Goal: Find specific page/section: Find specific page/section

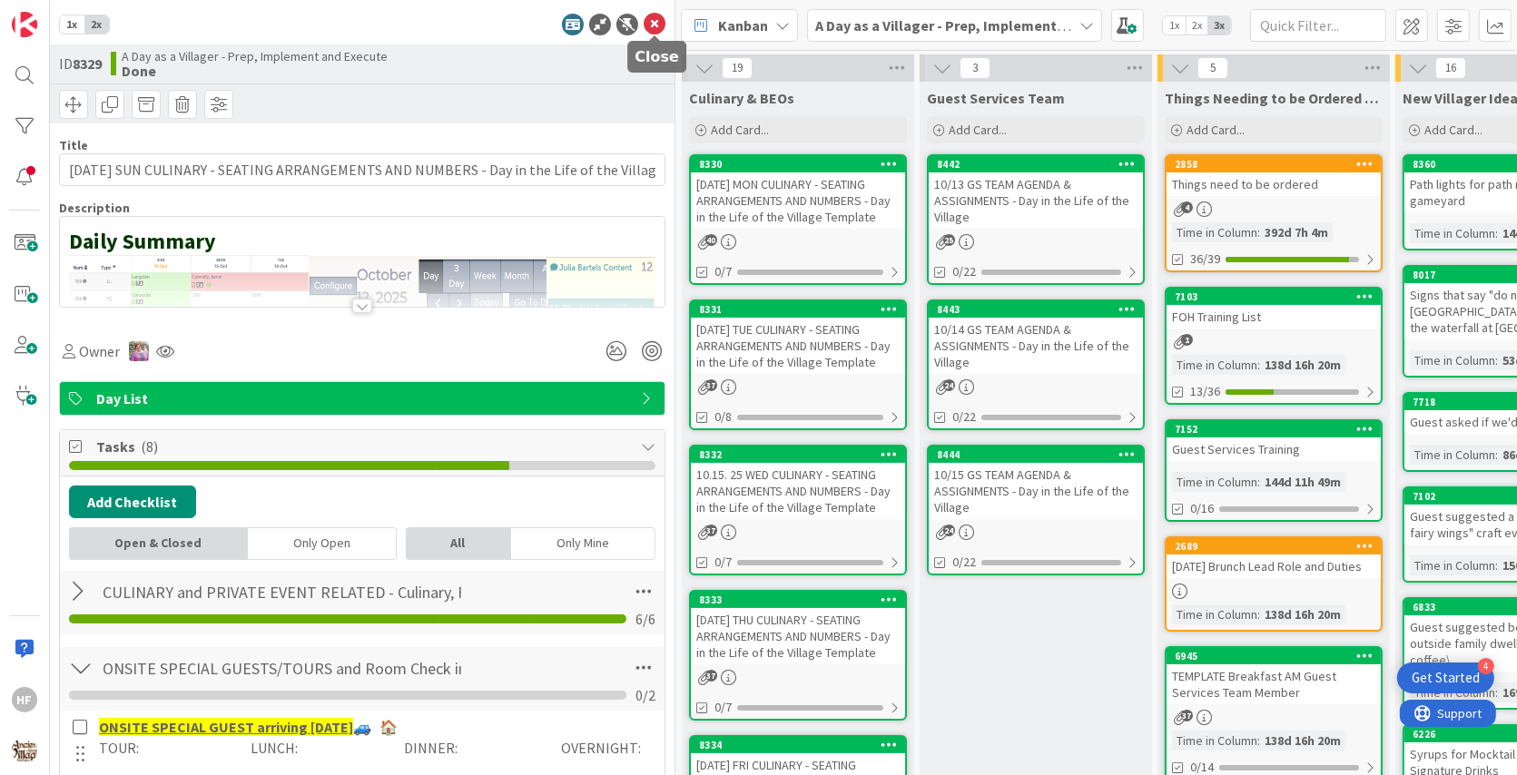
click at [654, 27] on icon at bounding box center [654, 25] width 22 height 22
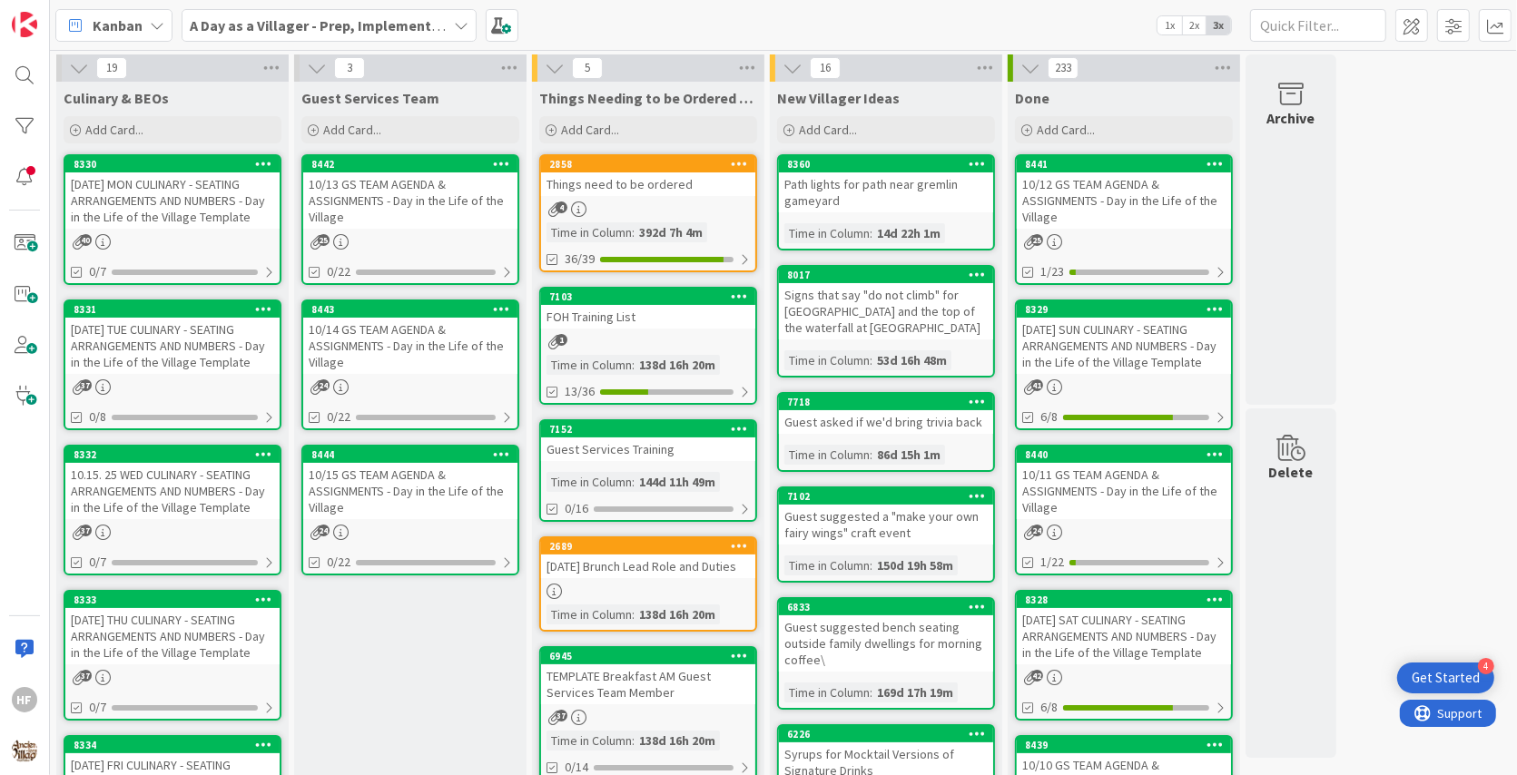
click at [191, 212] on div "[DATE] MON CULINARY - SEATING ARRANGEMENTS AND NUMBERS - Day in the Life of the…" at bounding box center [172, 200] width 214 height 56
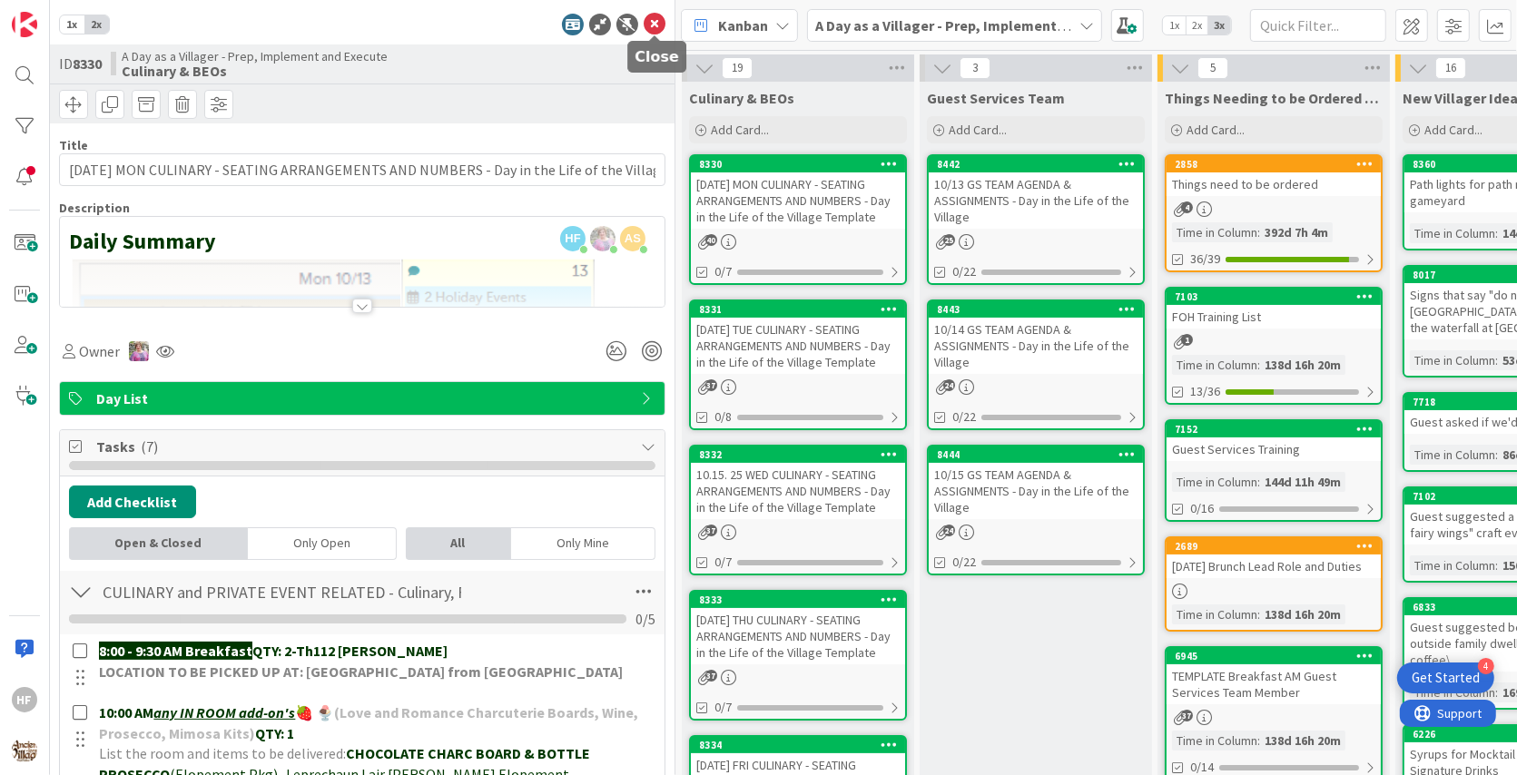
click at [652, 31] on icon at bounding box center [654, 25] width 22 height 22
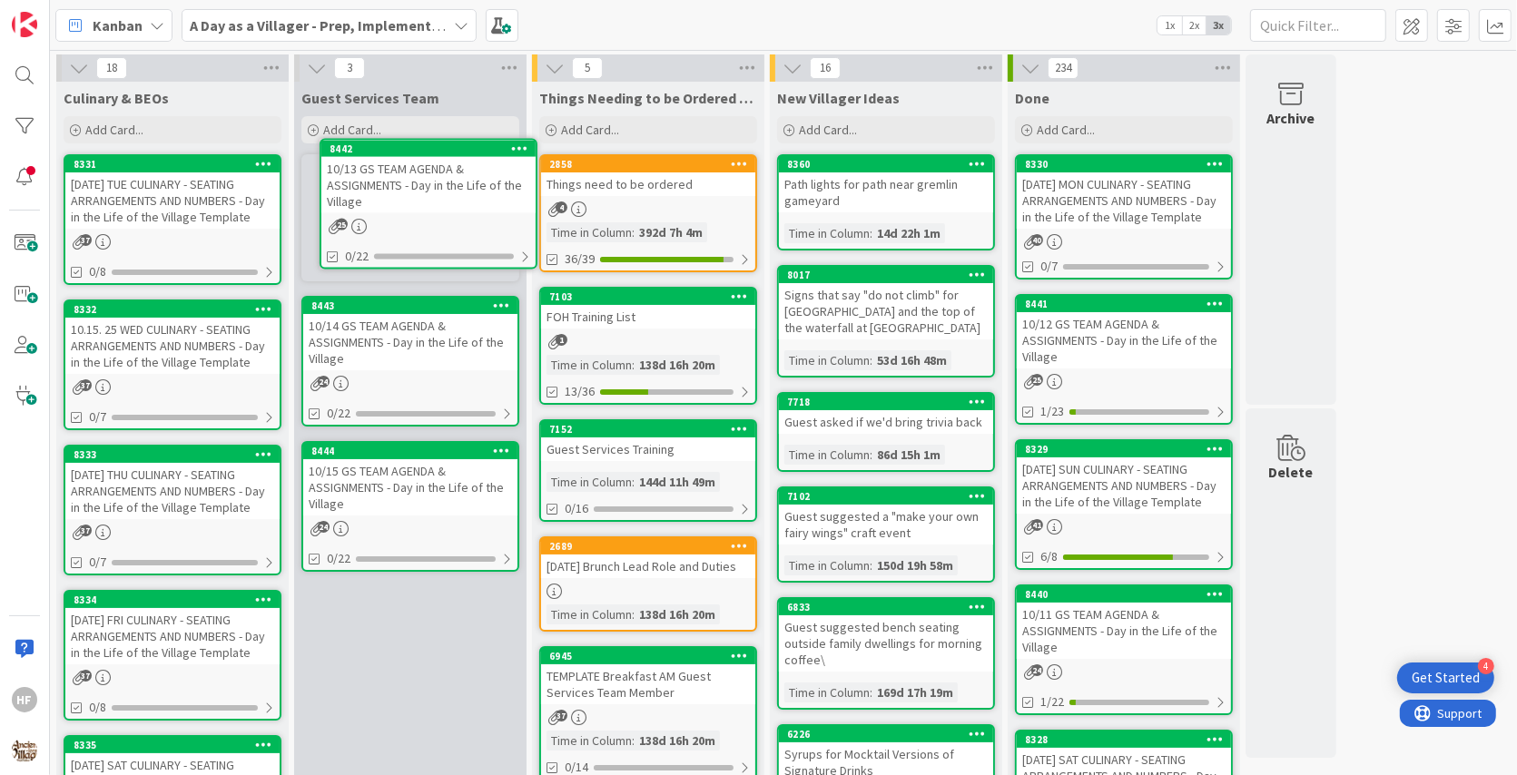
drag, startPoint x: 392, startPoint y: 201, endPoint x: 409, endPoint y: 192, distance: 19.5
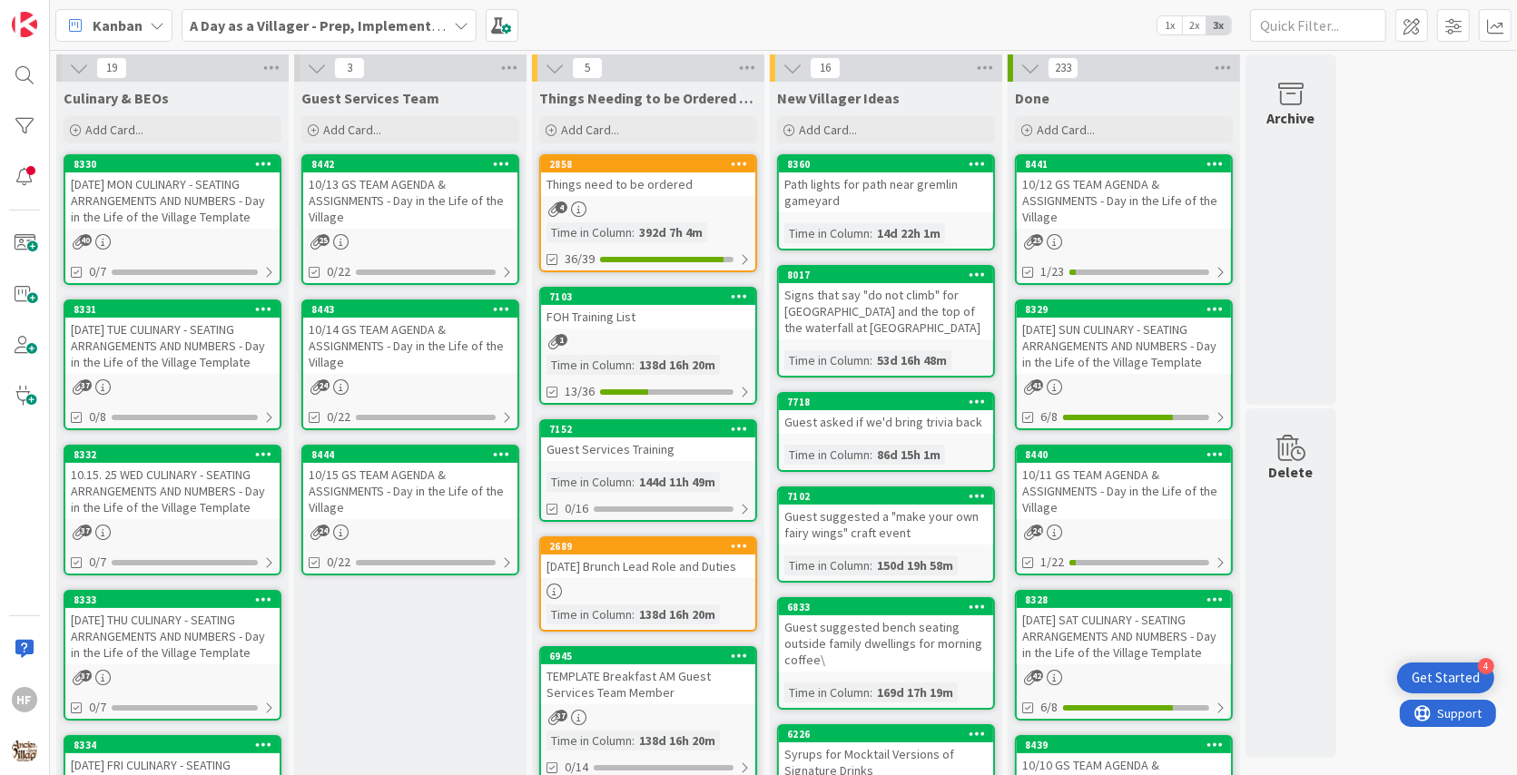
click at [182, 195] on div "[DATE] MON CULINARY - SEATING ARRANGEMENTS AND NUMBERS - Day in the Life of the…" at bounding box center [172, 200] width 214 height 56
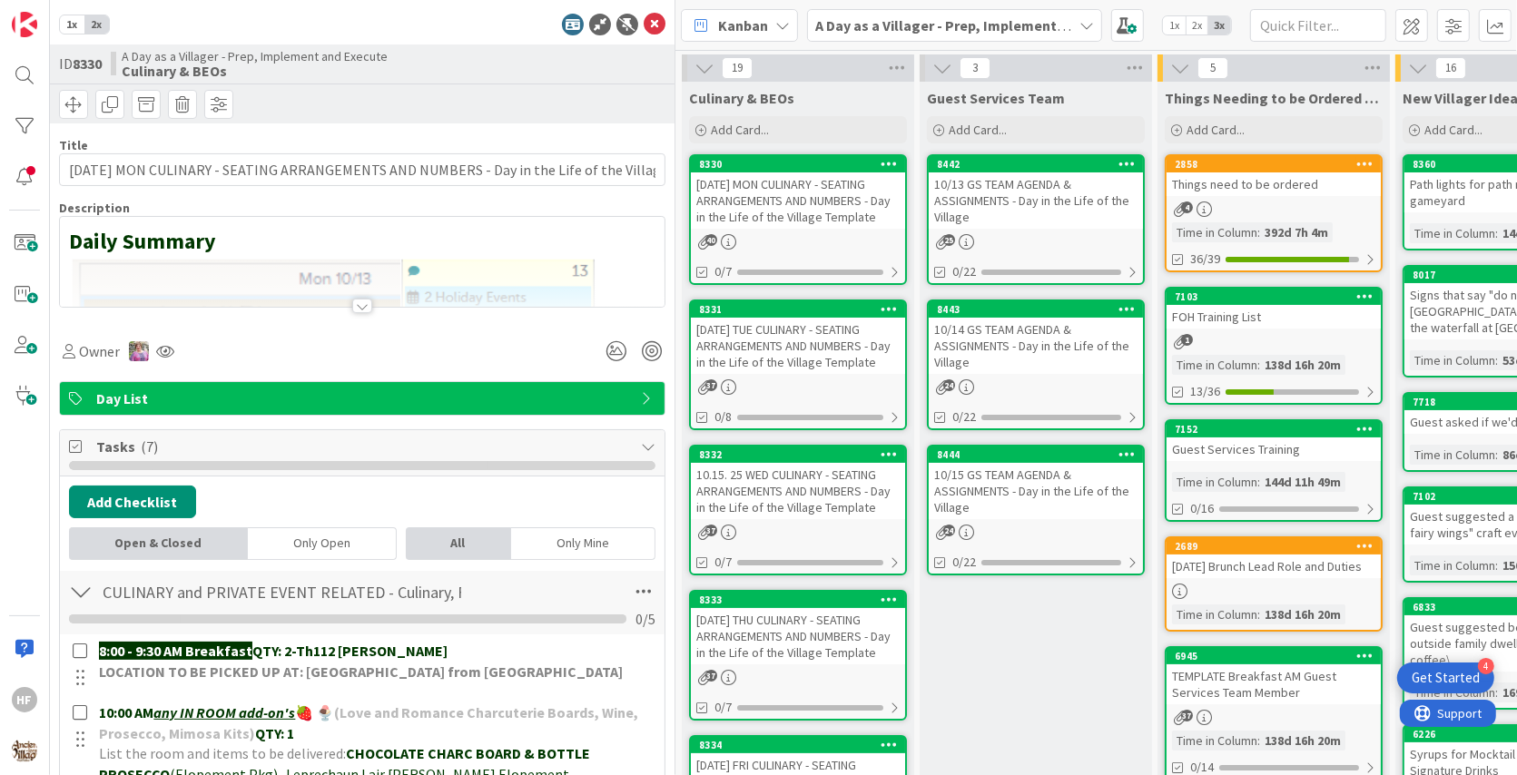
click at [360, 286] on div at bounding box center [362, 283] width 604 height 46
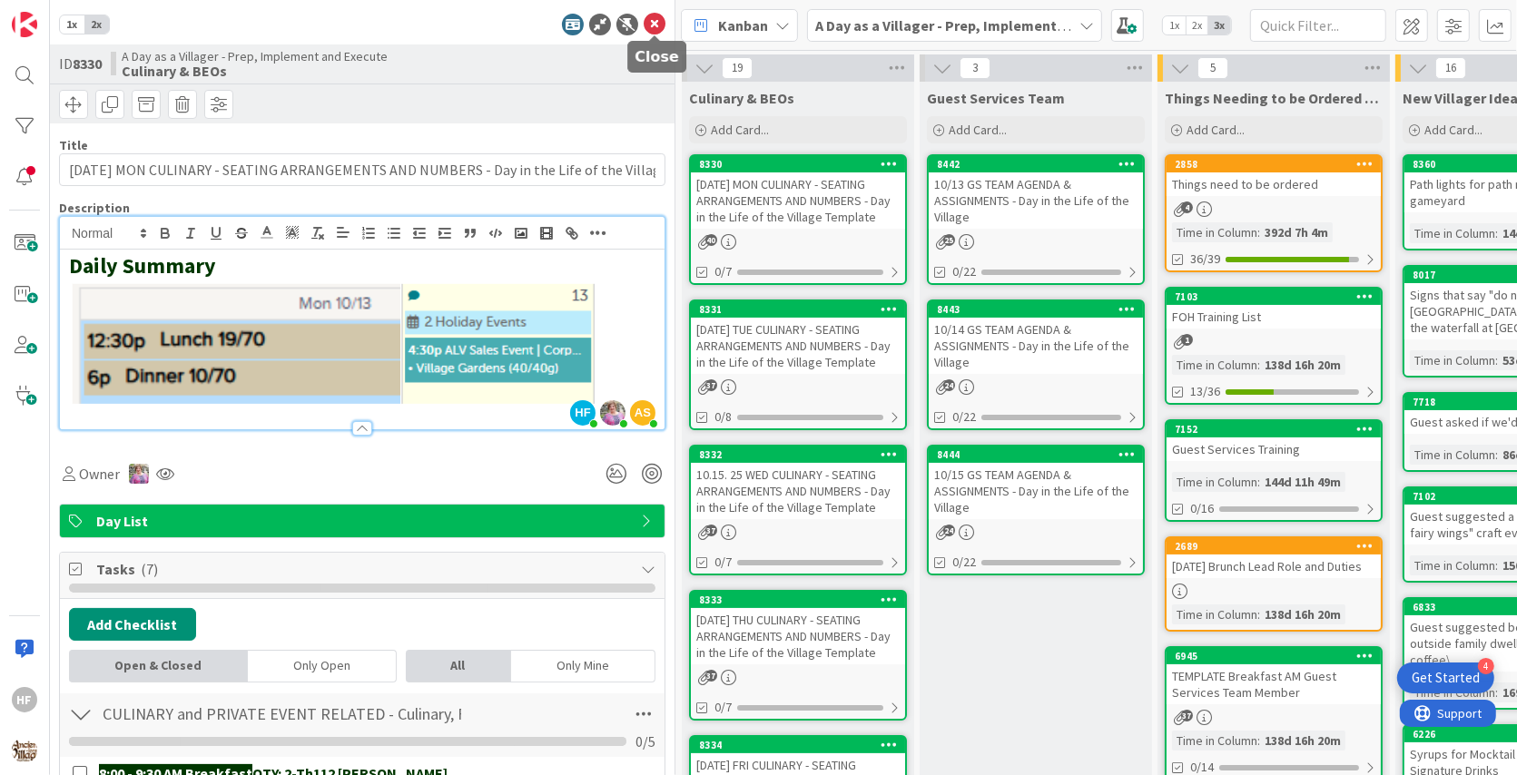
click at [657, 24] on icon at bounding box center [654, 25] width 22 height 22
